Goal: Task Accomplishment & Management: Complete application form

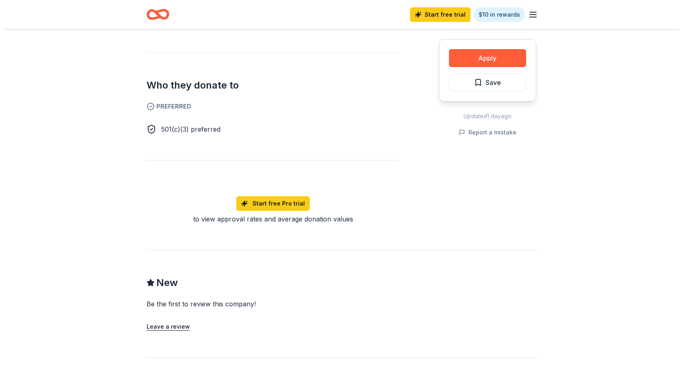
scroll to position [284, 0]
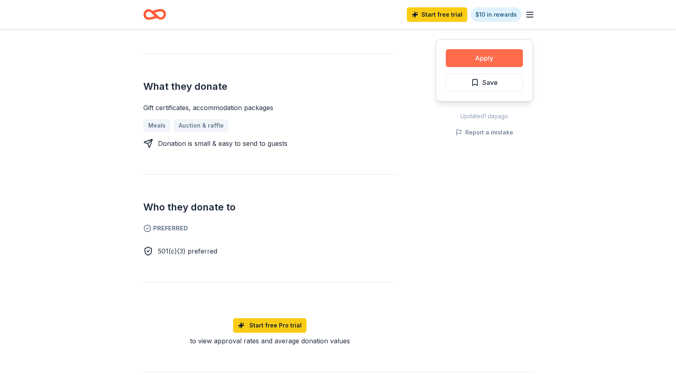
click at [494, 52] on button "Apply" at bounding box center [484, 58] width 77 height 18
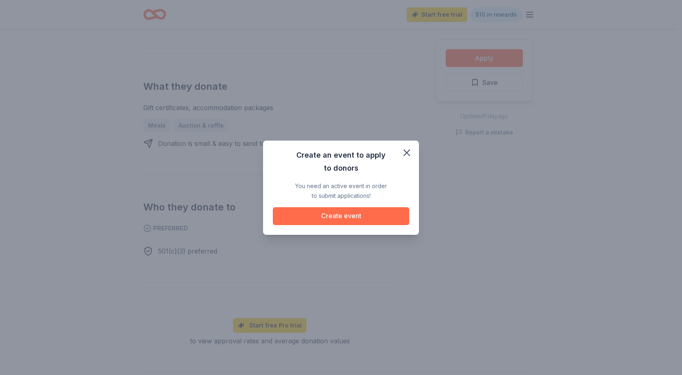
click at [339, 216] on button "Create event" at bounding box center [341, 216] width 136 height 18
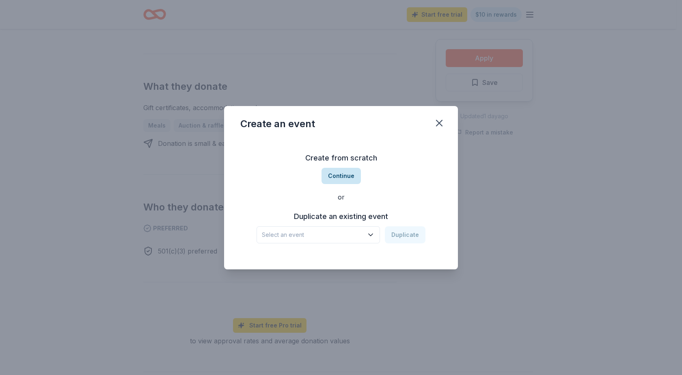
click at [343, 173] on button "Continue" at bounding box center [341, 176] width 39 height 16
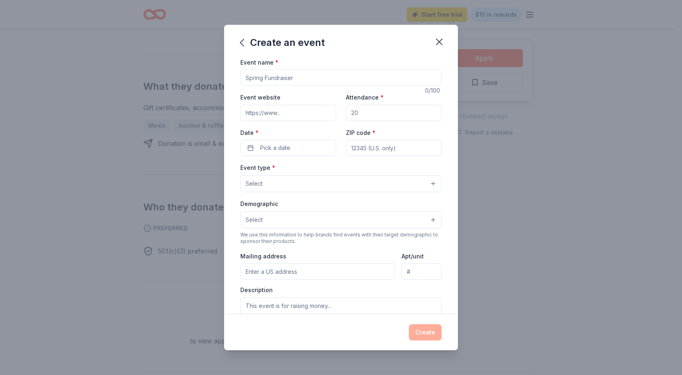
click at [329, 75] on input "Event name *" at bounding box center [340, 77] width 201 height 16
drag, startPoint x: 317, startPoint y: 72, endPoint x: 269, endPoint y: 78, distance: 48.7
click at [269, 78] on input "Event name *" at bounding box center [340, 77] width 201 height 16
type input "c"
type input "Chili Cookoff"
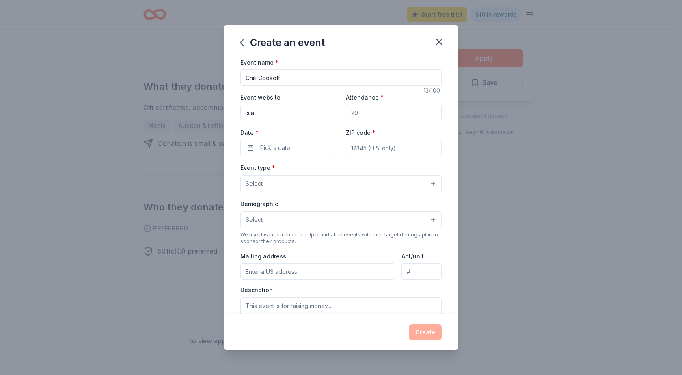
type input "[DOMAIN_NAME]"
click at [362, 114] on input "Attendance *" at bounding box center [394, 113] width 96 height 16
type input "100"
click at [299, 144] on button "Pick a date" at bounding box center [288, 148] width 96 height 16
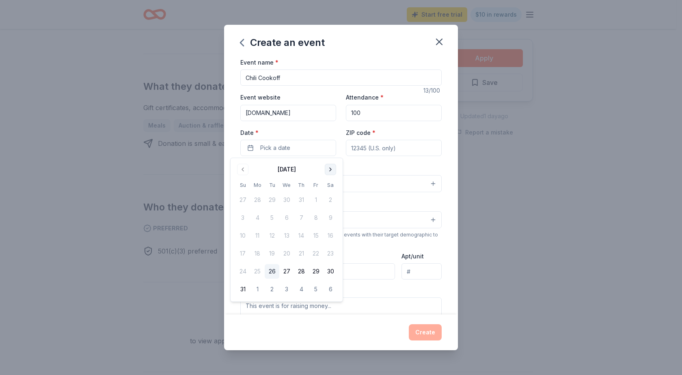
click at [331, 169] on button "Go to next month" at bounding box center [330, 169] width 11 height 11
click at [332, 170] on button "Go to next month" at bounding box center [330, 169] width 11 height 11
click at [245, 217] on button "2" at bounding box center [242, 217] width 15 height 15
click at [376, 149] on input "ZIP code *" at bounding box center [394, 148] width 96 height 16
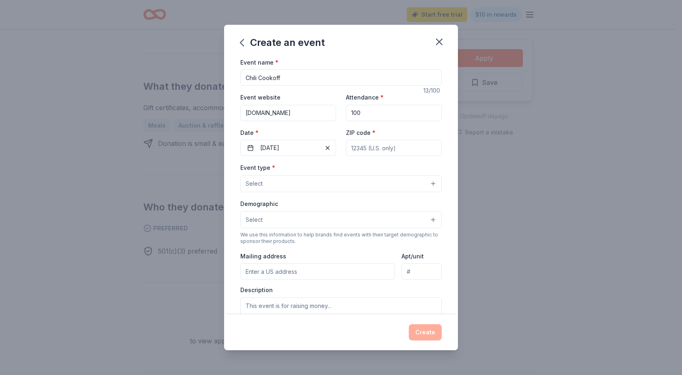
type input "43452"
type input "[STREET_ADDRESS]"
click at [284, 182] on button "Select" at bounding box center [340, 183] width 201 height 17
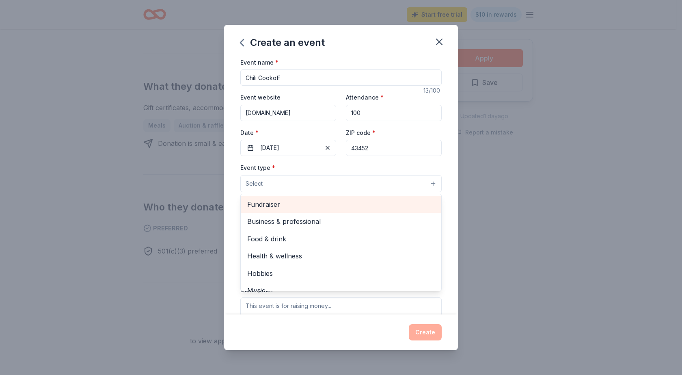
click at [280, 203] on span "Fundraiser" at bounding box center [341, 204] width 188 height 11
click at [365, 165] on div "Event type * Select Fundraiser Business & professional Food & drink Health & we…" at bounding box center [340, 177] width 201 height 30
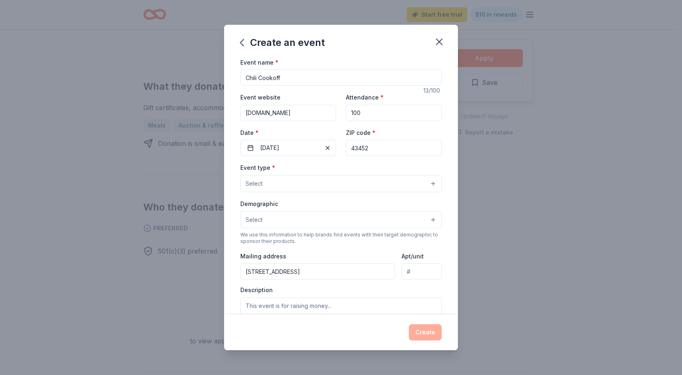
click at [277, 184] on button "Select" at bounding box center [340, 183] width 201 height 17
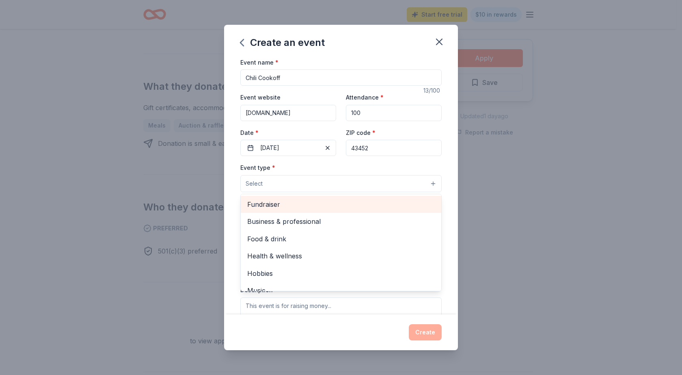
click at [272, 204] on span "Fundraiser" at bounding box center [341, 204] width 188 height 11
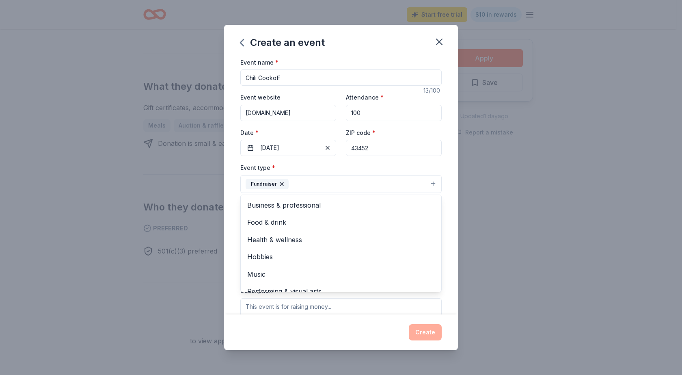
click at [446, 269] on div "Event name * Chili Cookoff 13 /100 Event website [DOMAIN_NAME] Attendance * 100…" at bounding box center [341, 185] width 234 height 257
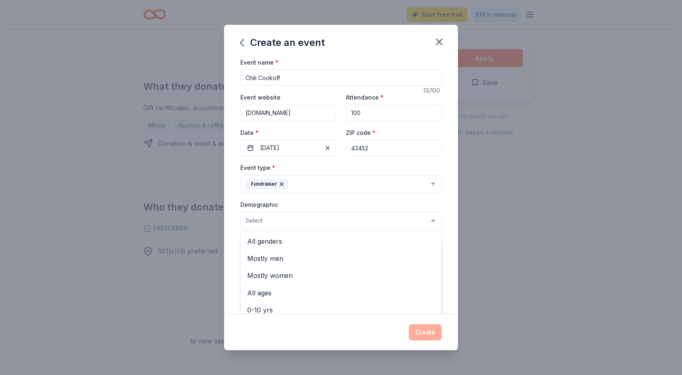
click at [259, 218] on span "Select" at bounding box center [254, 221] width 17 height 10
click at [259, 241] on span "All genders" at bounding box center [341, 241] width 188 height 11
click at [271, 276] on span "All ages" at bounding box center [341, 276] width 188 height 11
click at [448, 237] on div "Event name * Chili Cookoff 13 /100 Event website [DOMAIN_NAME] Attendance * 100…" at bounding box center [341, 185] width 234 height 257
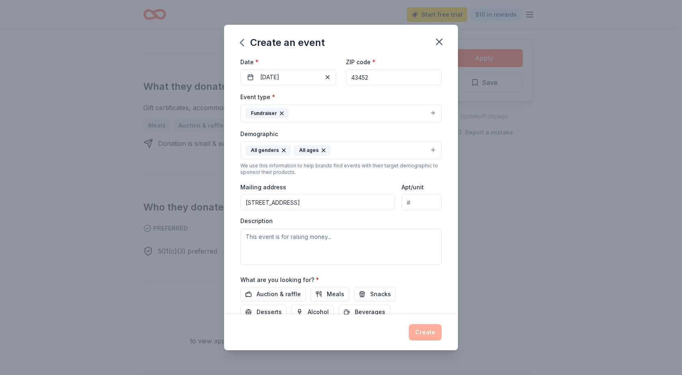
scroll to position [122, 0]
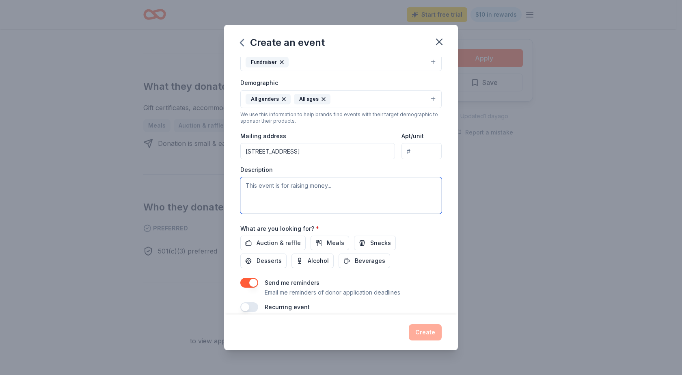
click at [322, 186] on textarea at bounding box center [340, 195] width 201 height 37
type textarea "We will be hosting a chili coofoff this year in conjunction with our local bowl…"
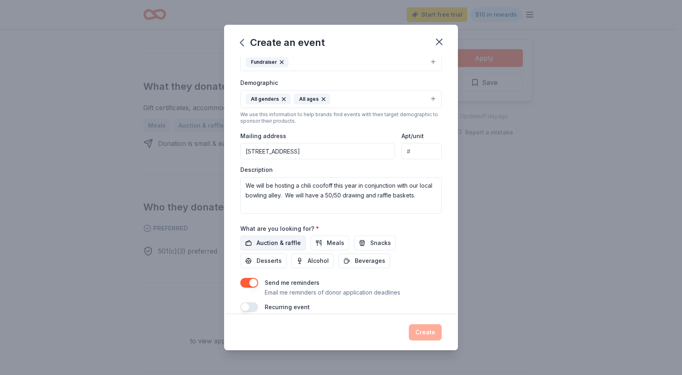
click at [296, 240] on span "Auction & raffle" at bounding box center [279, 243] width 44 height 10
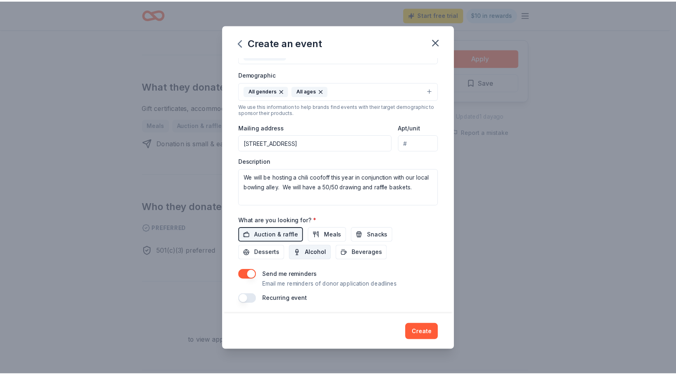
scroll to position [132, 0]
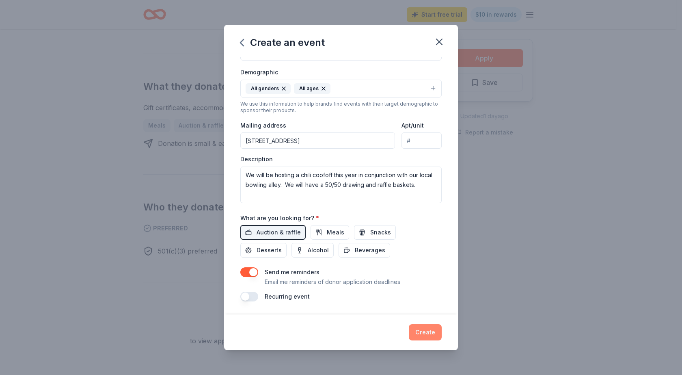
click at [424, 329] on button "Create" at bounding box center [425, 332] width 33 height 16
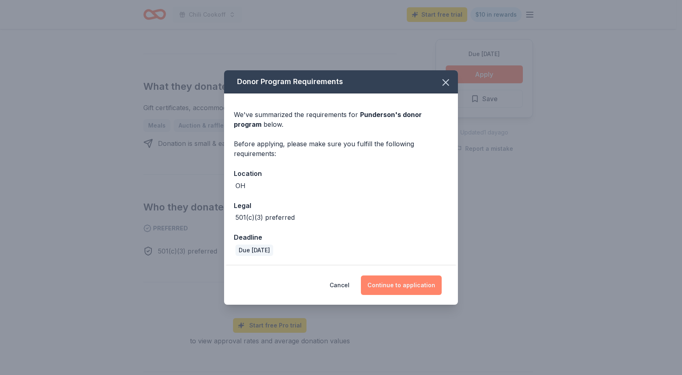
click at [399, 283] on button "Continue to application" at bounding box center [401, 284] width 81 height 19
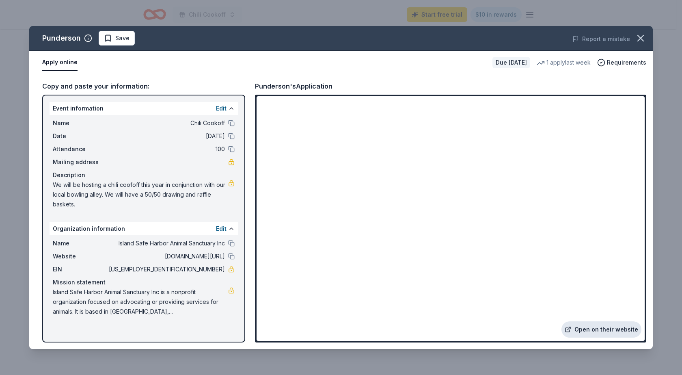
click at [591, 328] on link "Open on their website" at bounding box center [601, 329] width 80 height 16
click at [641, 37] on icon "button" at bounding box center [641, 38] width 6 height 6
